Goal: Obtain resource: Download file/media

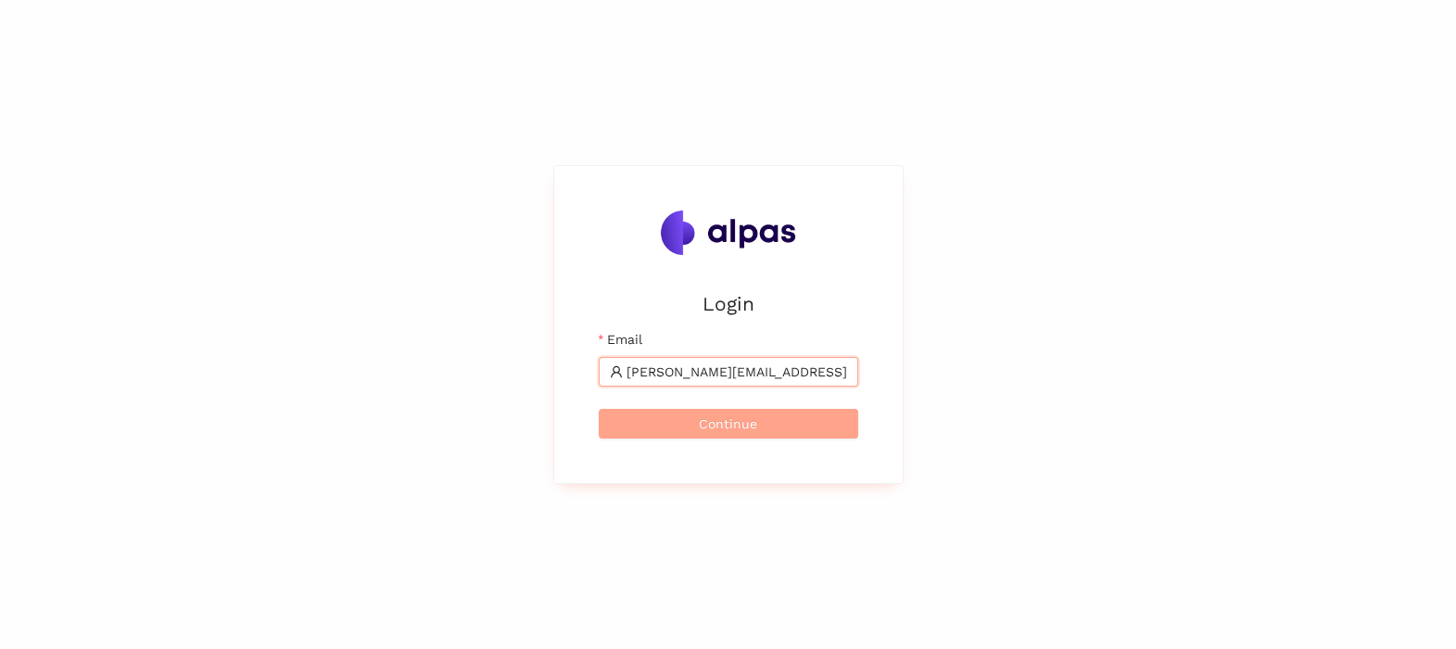
type input "tomas.martinek@brose.com"
click at [736, 421] on span "Continue" at bounding box center [728, 423] width 58 height 20
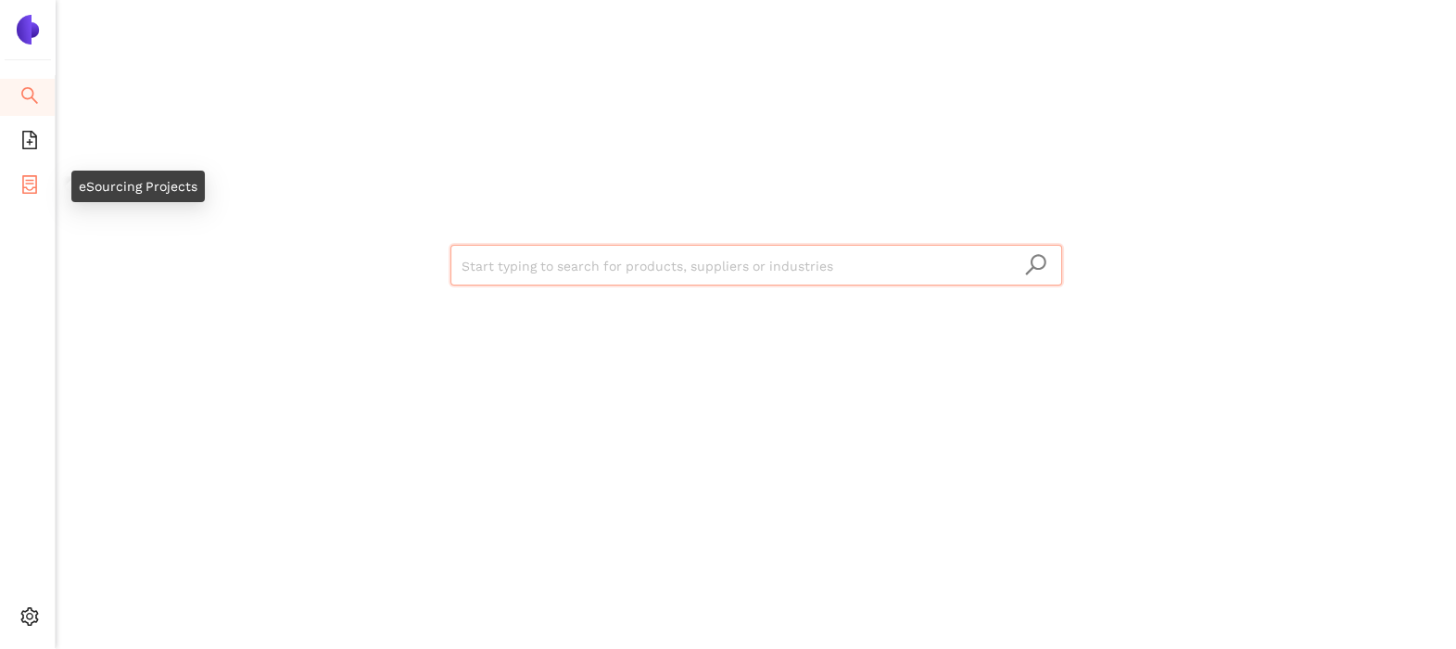
click at [27, 189] on icon "container" at bounding box center [29, 184] width 15 height 19
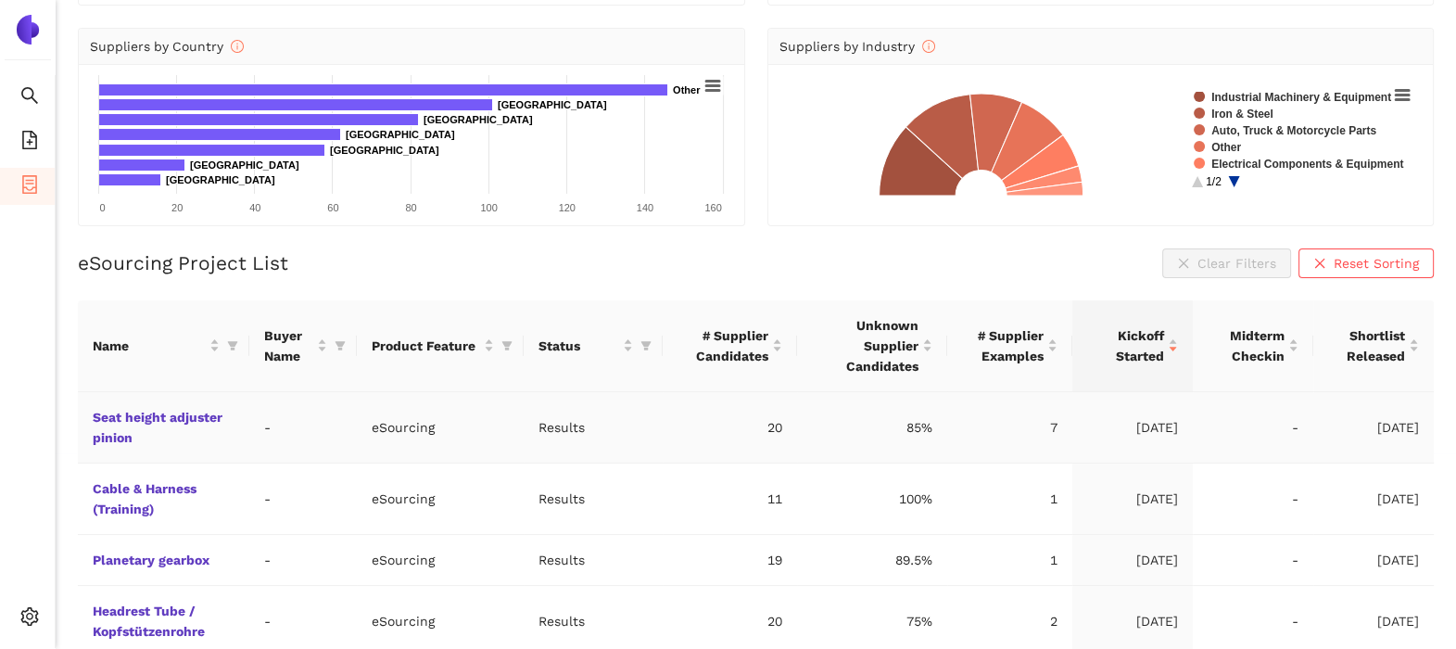
scroll to position [231, 0]
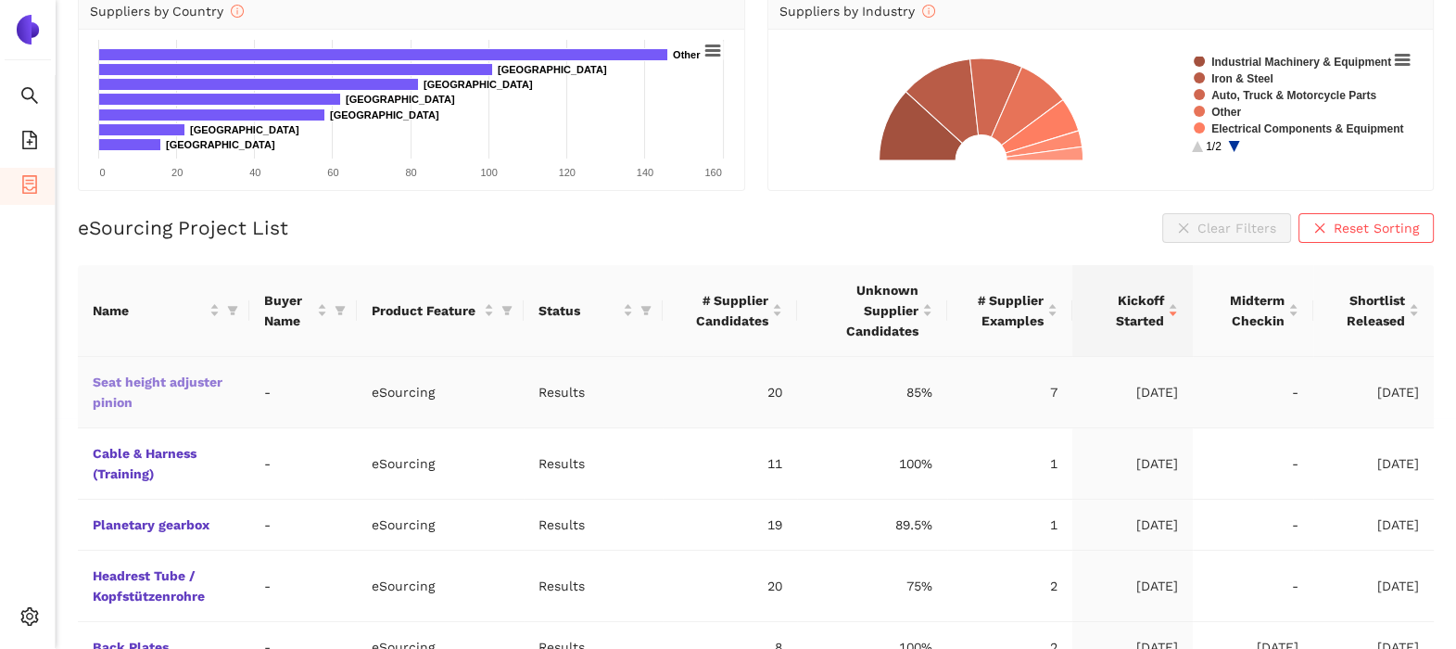
click at [0, 0] on link "Seat height adjuster pinion" at bounding box center [0, 0] width 0 height 0
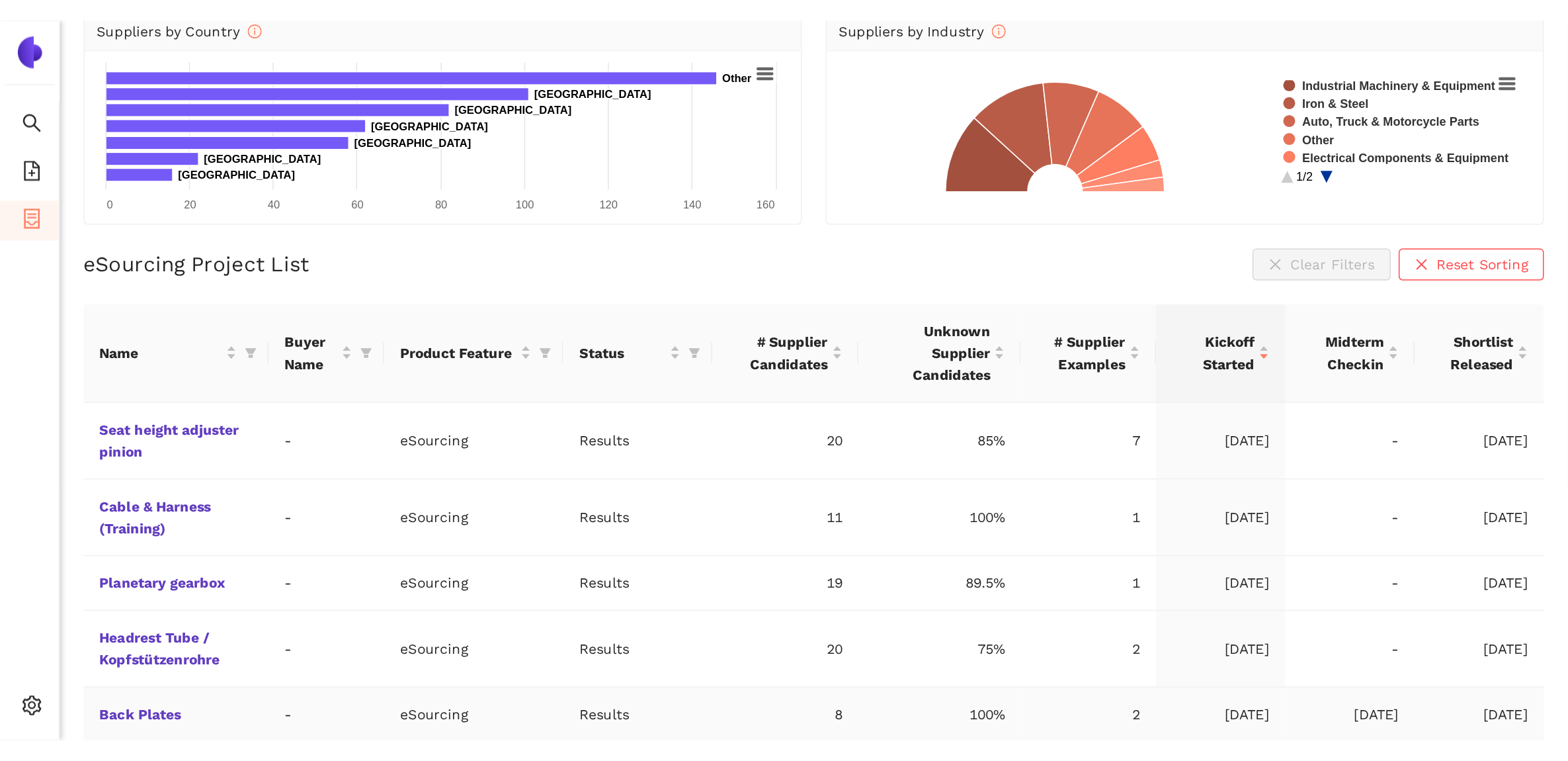
scroll to position [38, 0]
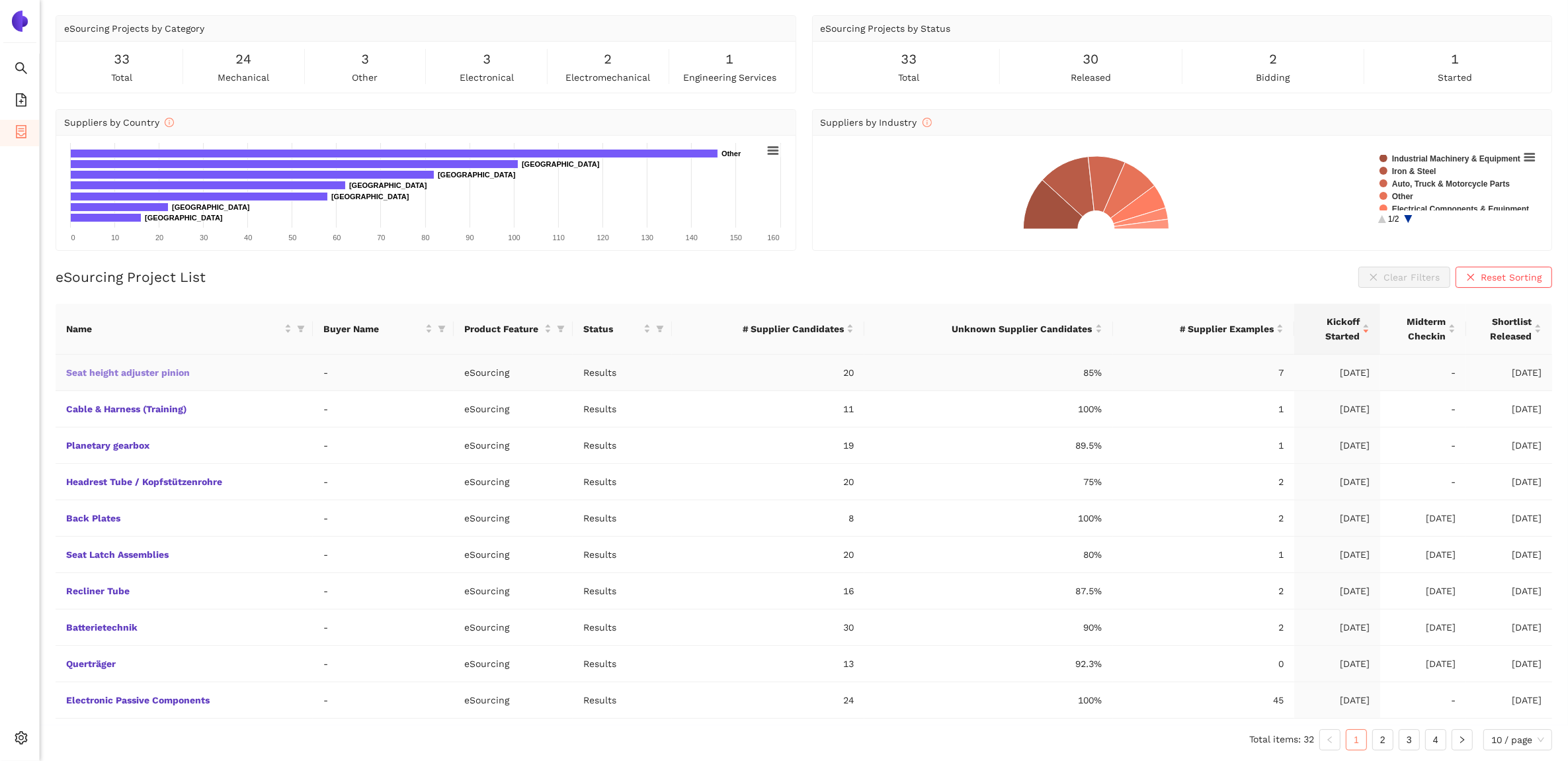
click at [0, 0] on link "Seat height adjuster pinion" at bounding box center [0, 0] width 0 height 0
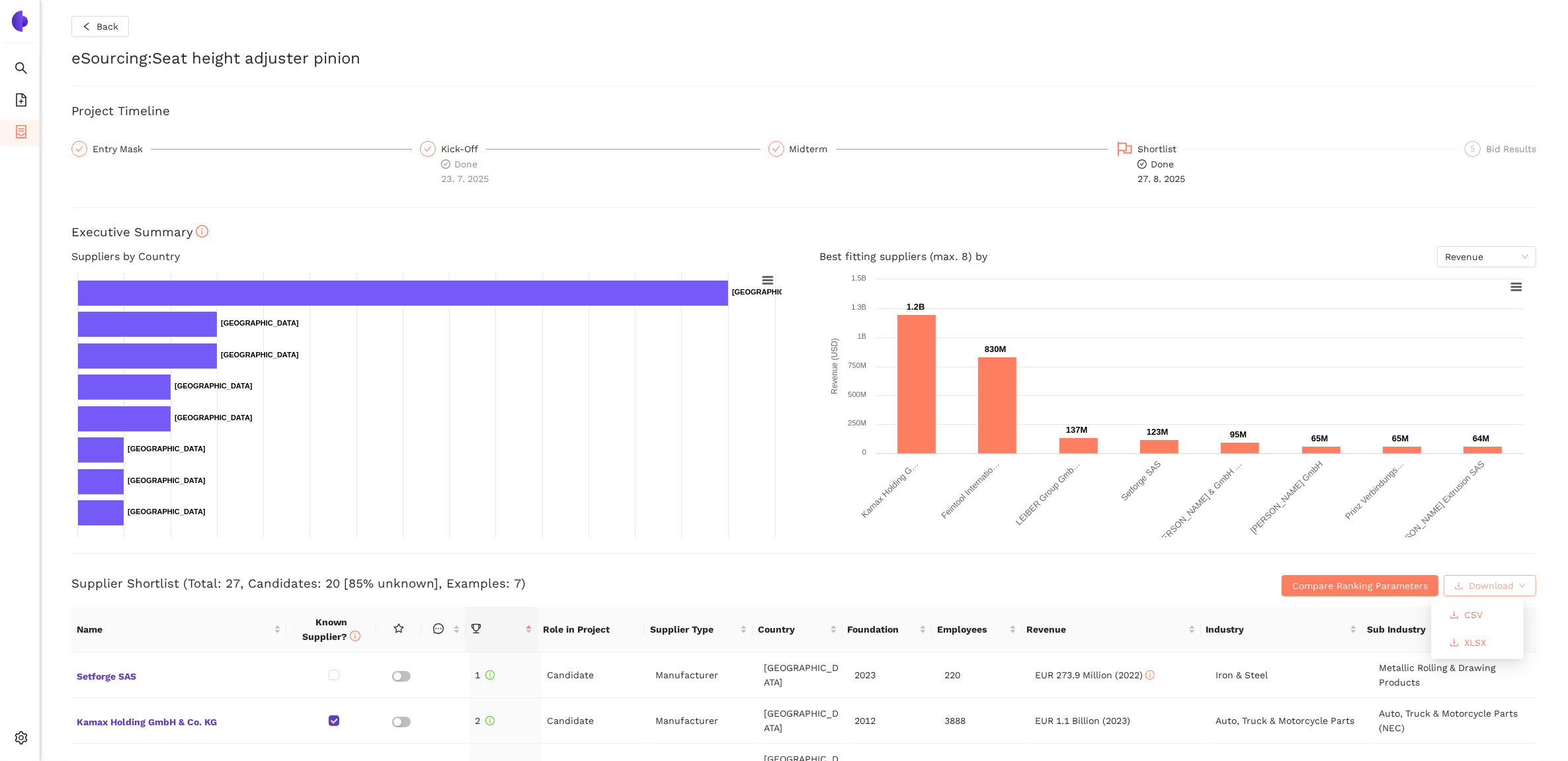
click at [1038, 463] on span "Download" at bounding box center [1491, 585] width 45 height 14
click at [1038, 463] on span "XLSX" at bounding box center [1475, 642] width 22 height 14
